Goal: Browse casually

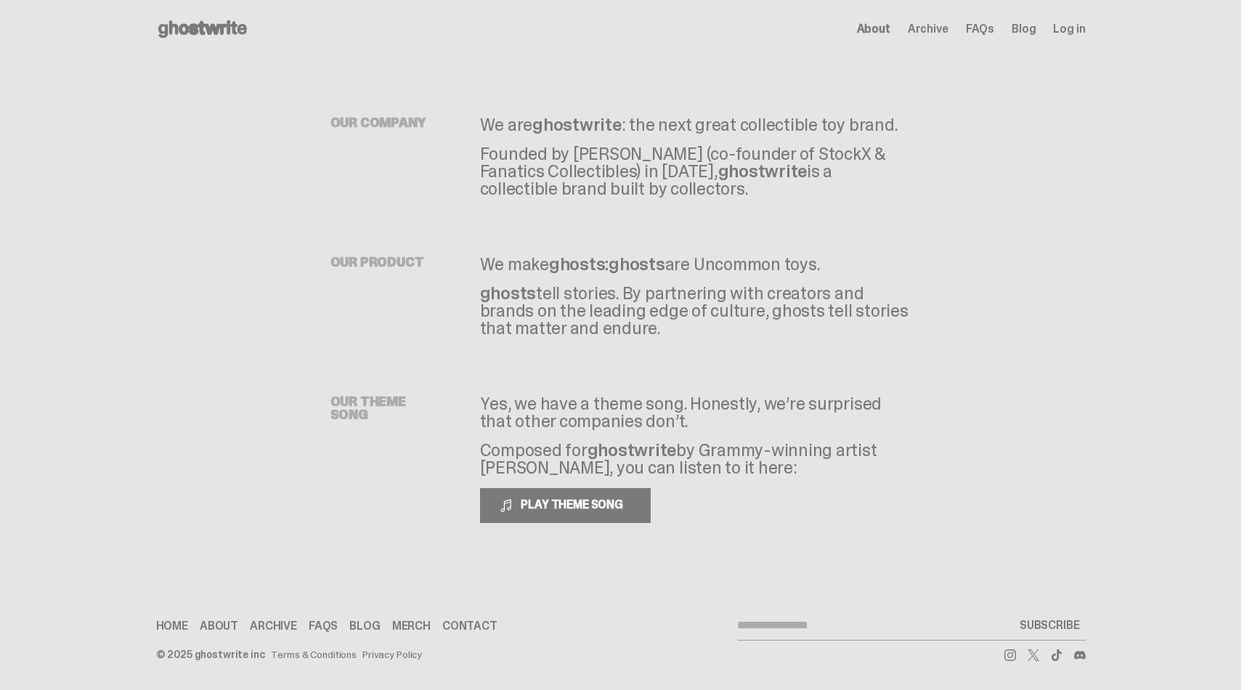
click at [945, 30] on span "Archive" at bounding box center [927, 29] width 41 height 12
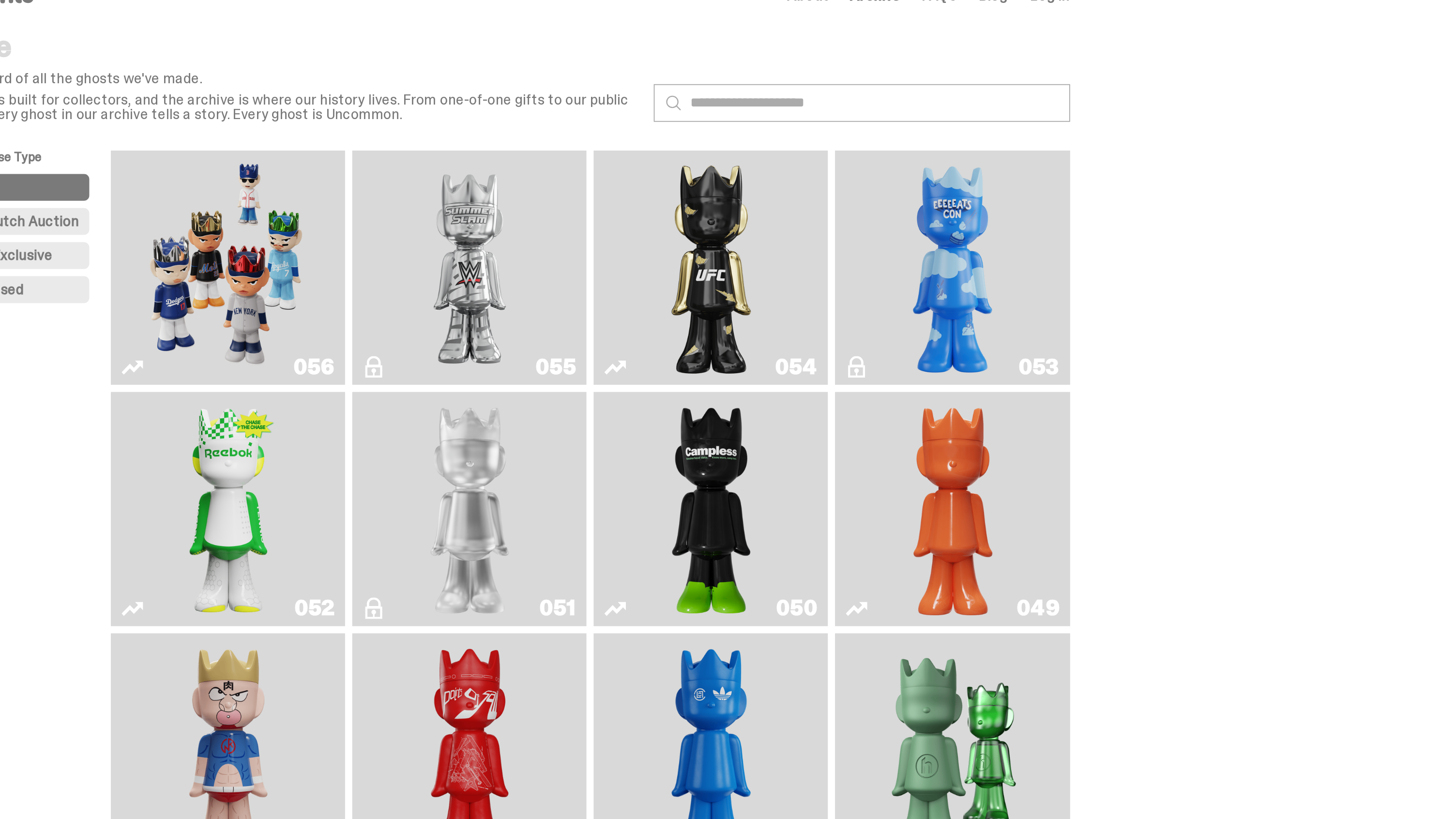
scroll to position [8, 0]
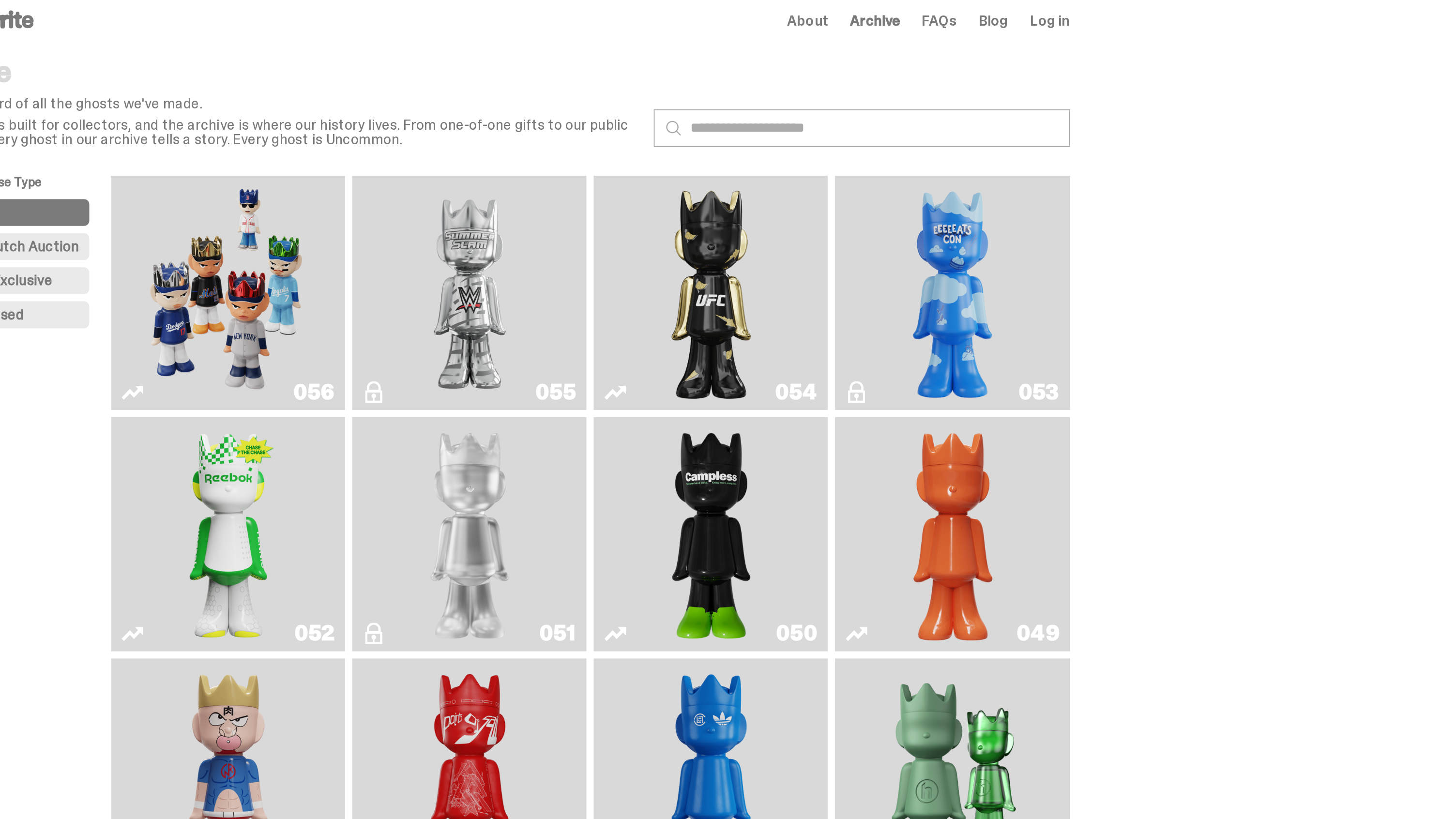
click at [573, 153] on img "Game Face (2025)" at bounding box center [580, 158] width 95 height 119
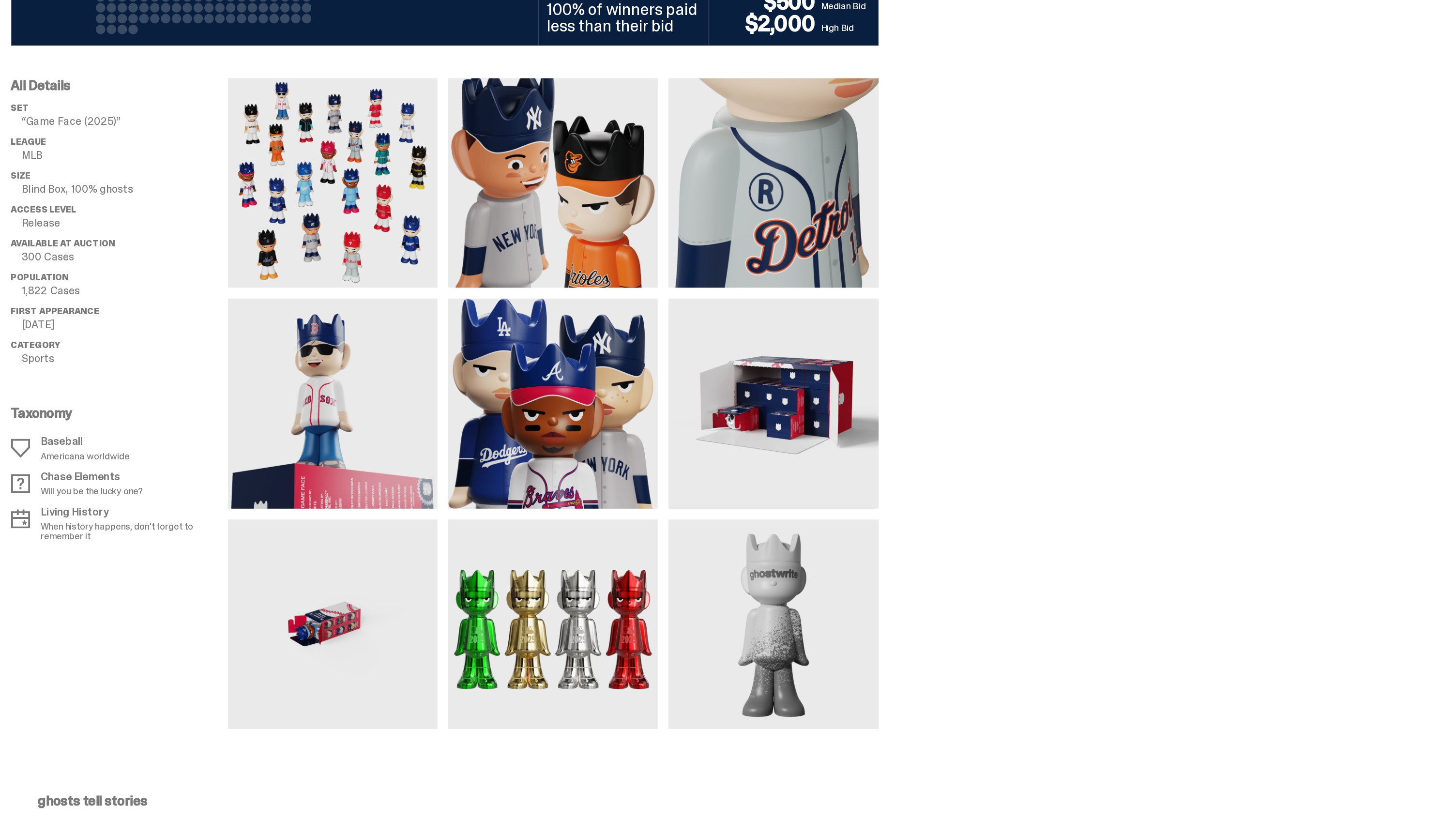
scroll to position [451, 0]
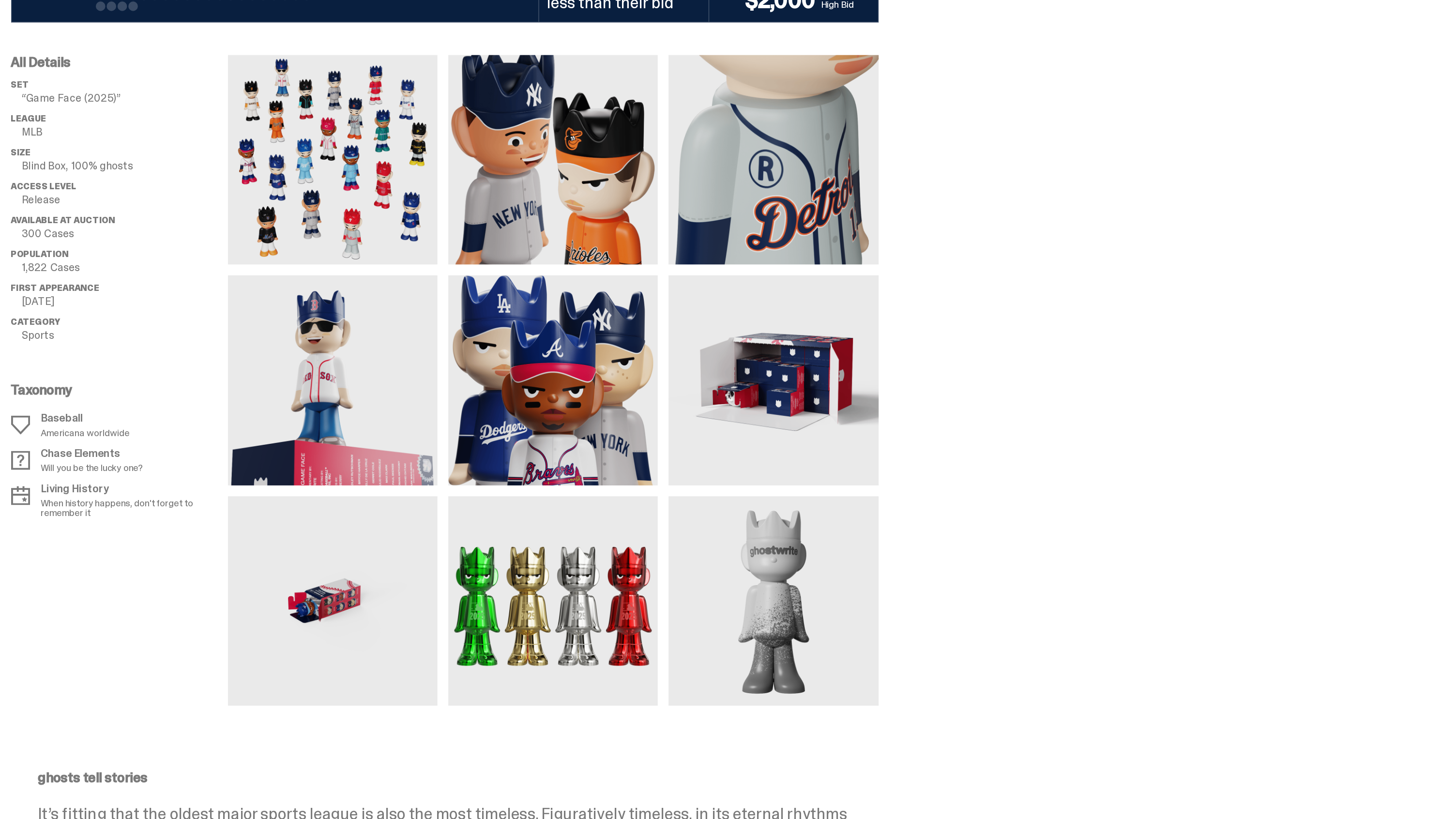
click at [671, 391] on img at bounding box center [644, 348] width 149 height 149
click at [672, 388] on img at bounding box center [644, 348] width 149 height 149
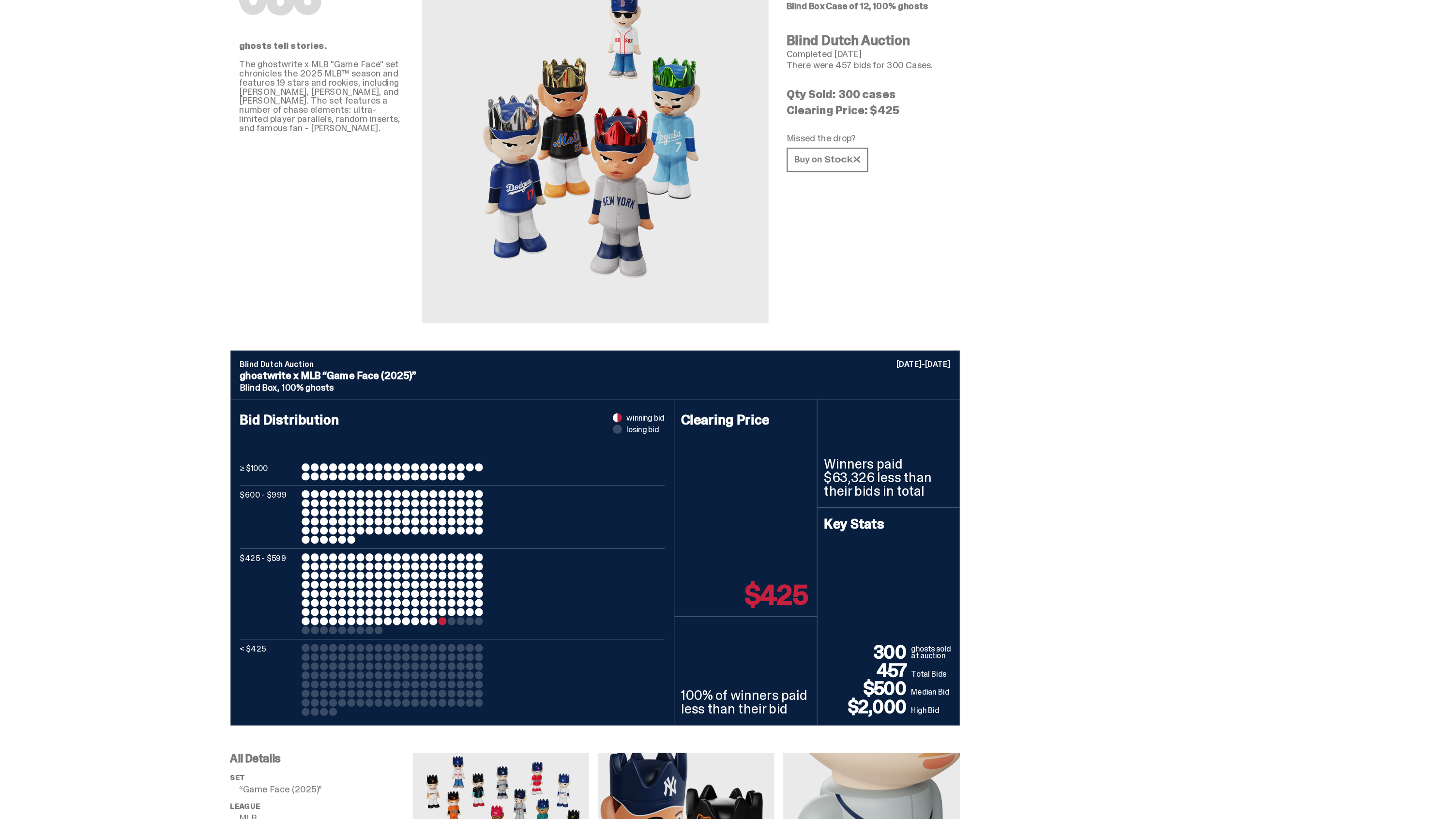
scroll to position [0, 0]
